Goal: Book appointment/travel/reservation

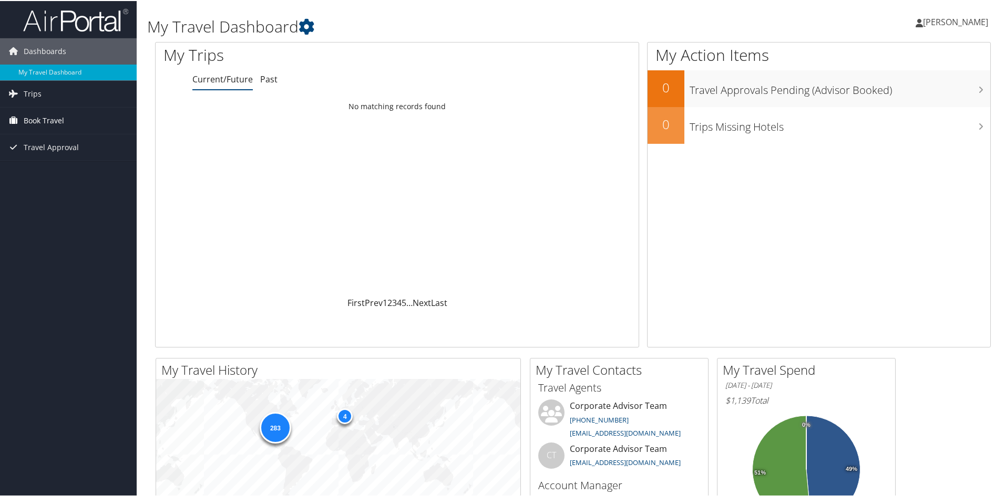
click at [65, 133] on li "Book Travel Agent Booking Request Approval Request (Beta) Book/Manage Online Tr…" at bounding box center [68, 120] width 137 height 27
click at [65, 118] on link "Book Travel" at bounding box center [68, 120] width 137 height 26
click at [76, 169] on link "Book/Manage Online Trips" at bounding box center [68, 172] width 137 height 16
